Goal: Information Seeking & Learning: Learn about a topic

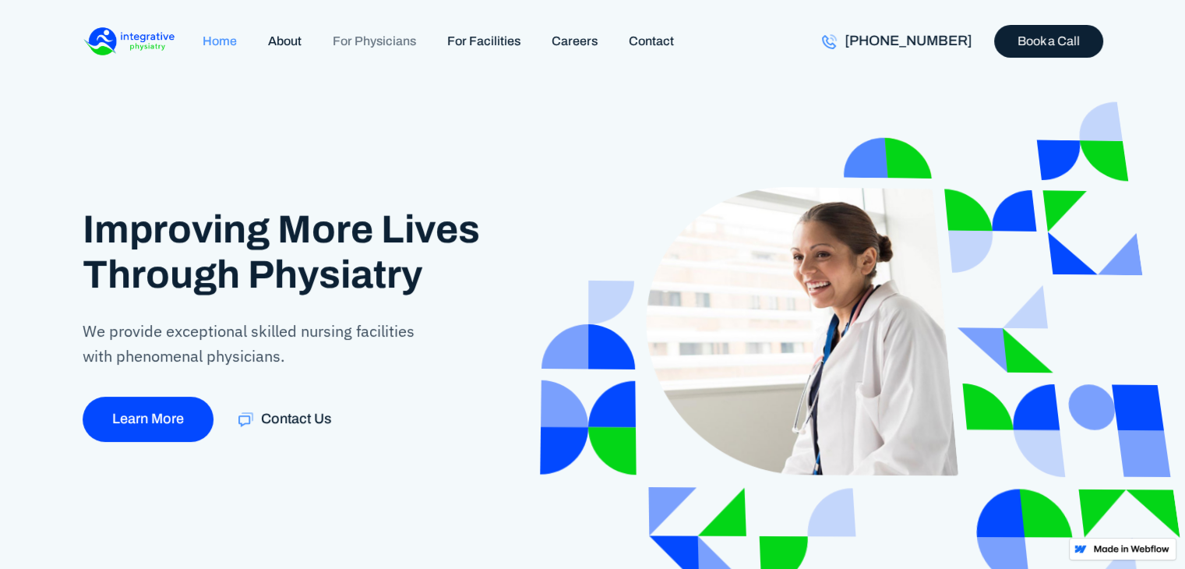
click at [376, 43] on link "For Physicians" at bounding box center [374, 41] width 115 height 34
